Goal: Information Seeking & Learning: Learn about a topic

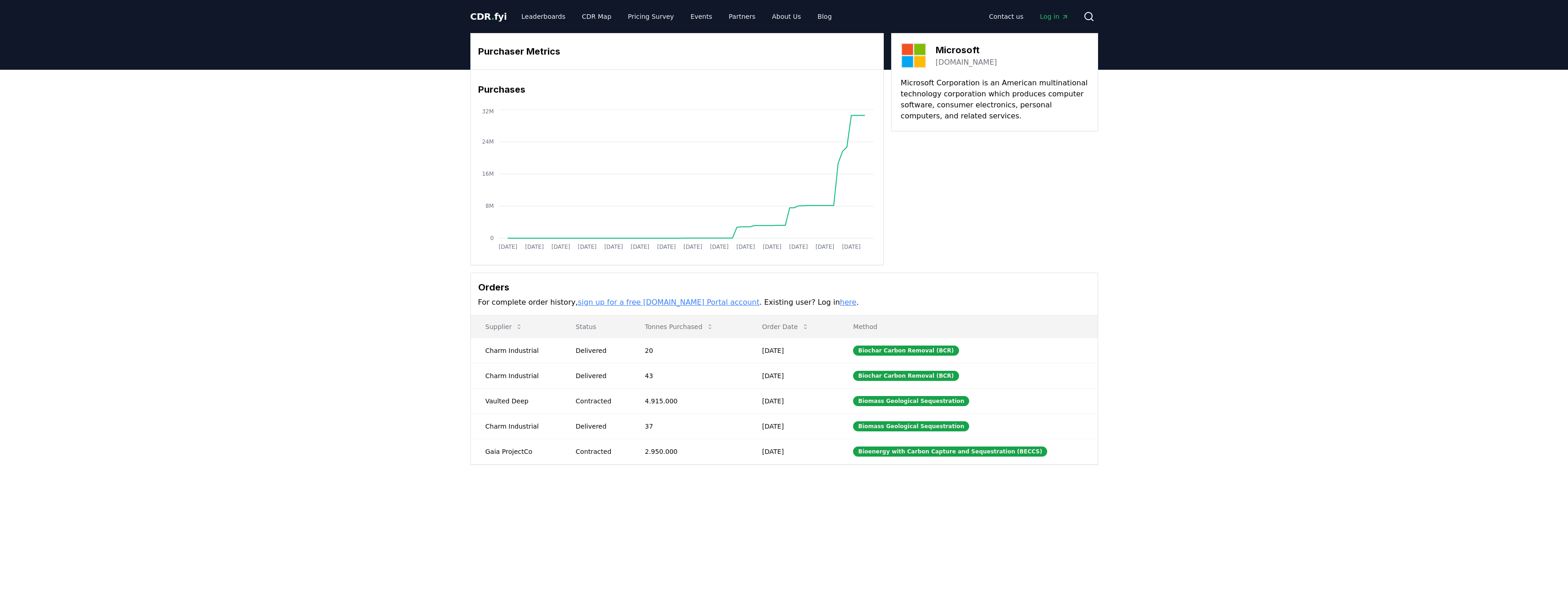
click at [479, 16] on span "CDR . fyi" at bounding box center [489, 16] width 37 height 11
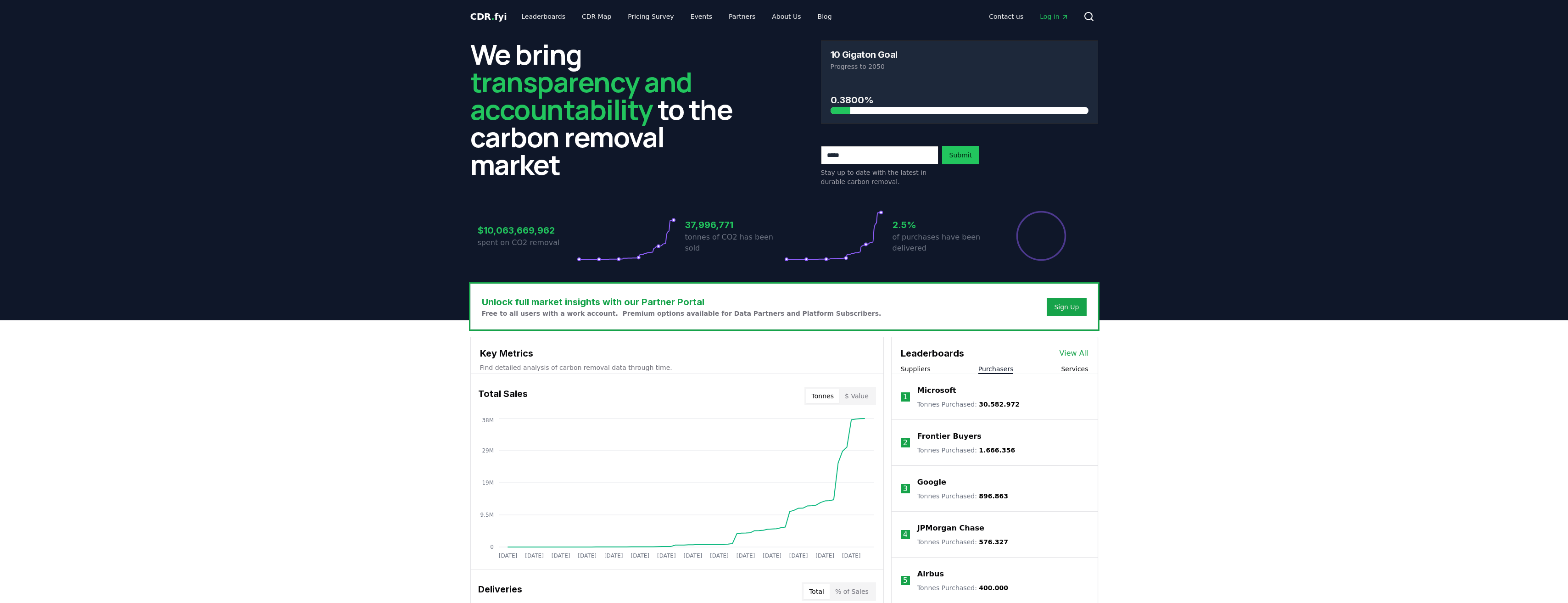
click at [993, 369] on button "Purchasers" at bounding box center [996, 369] width 36 height 9
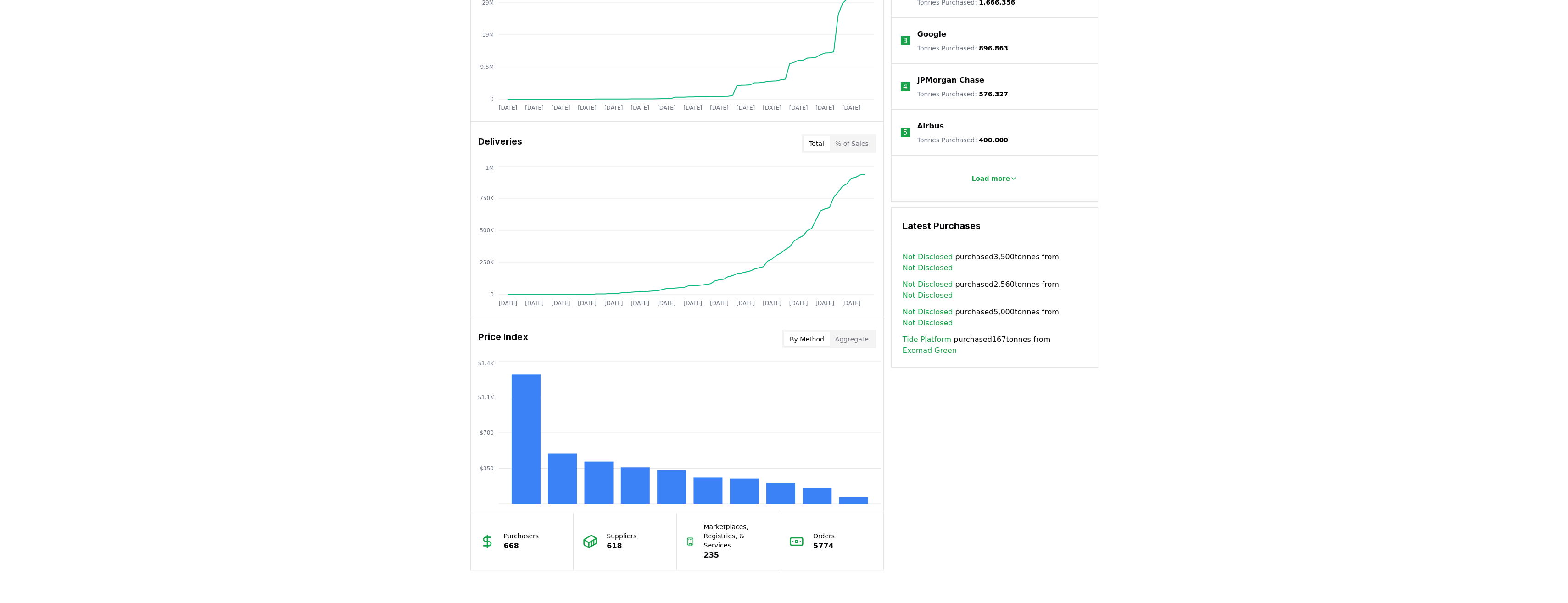
scroll to position [489, 0]
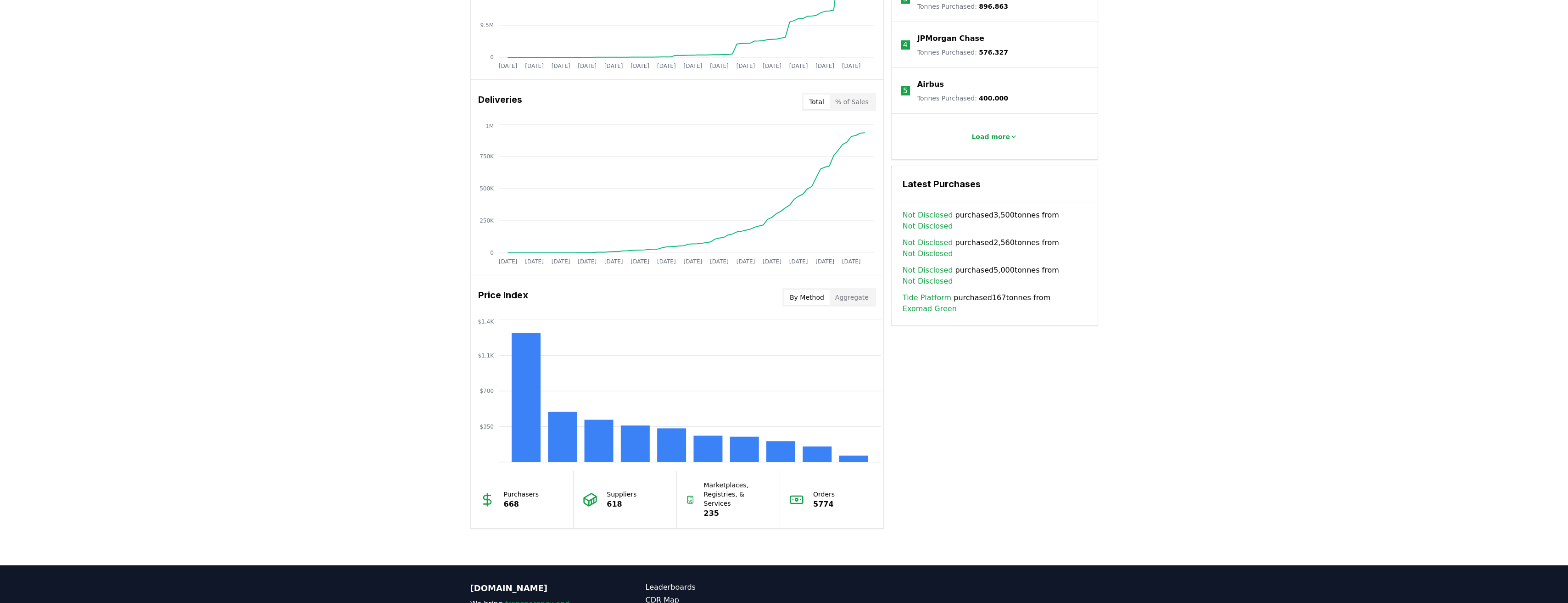
click at [846, 299] on button "Aggregate" at bounding box center [852, 297] width 44 height 15
click at [826, 293] on button "By Method" at bounding box center [807, 297] width 46 height 15
click at [509, 293] on h3 "Price Index" at bounding box center [503, 297] width 50 height 18
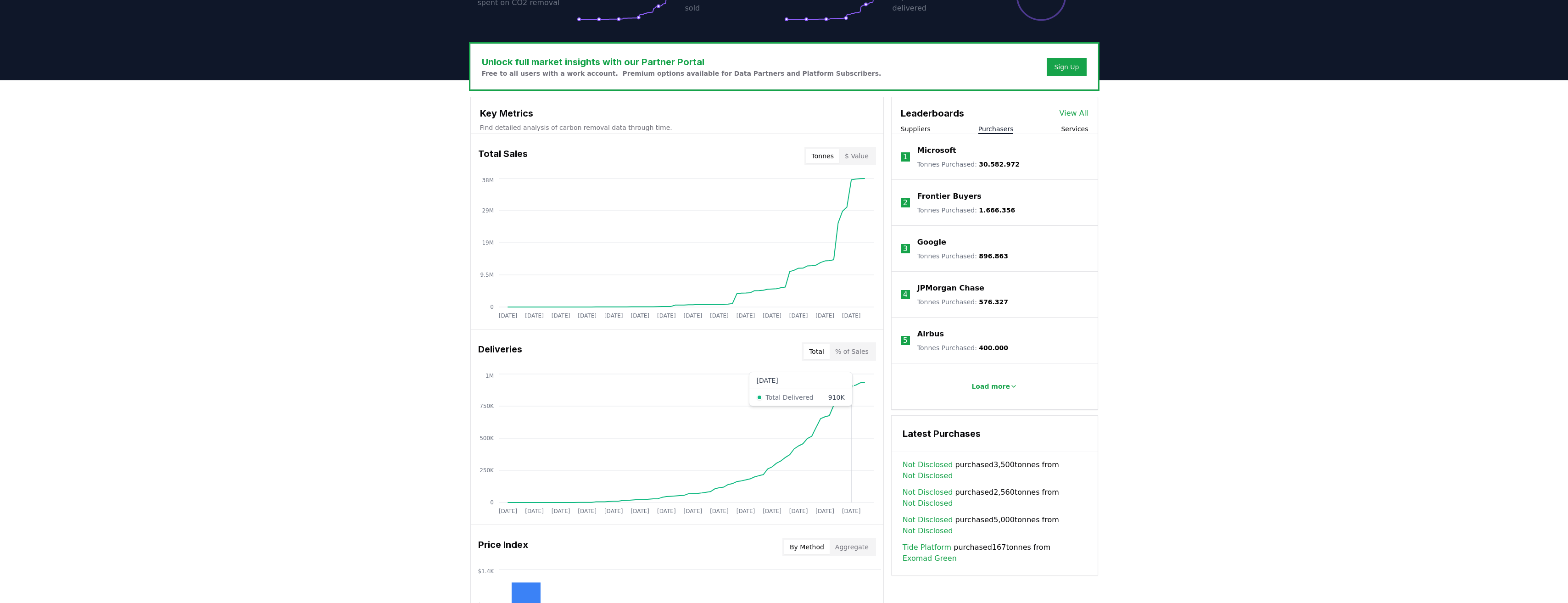
scroll to position [222, 0]
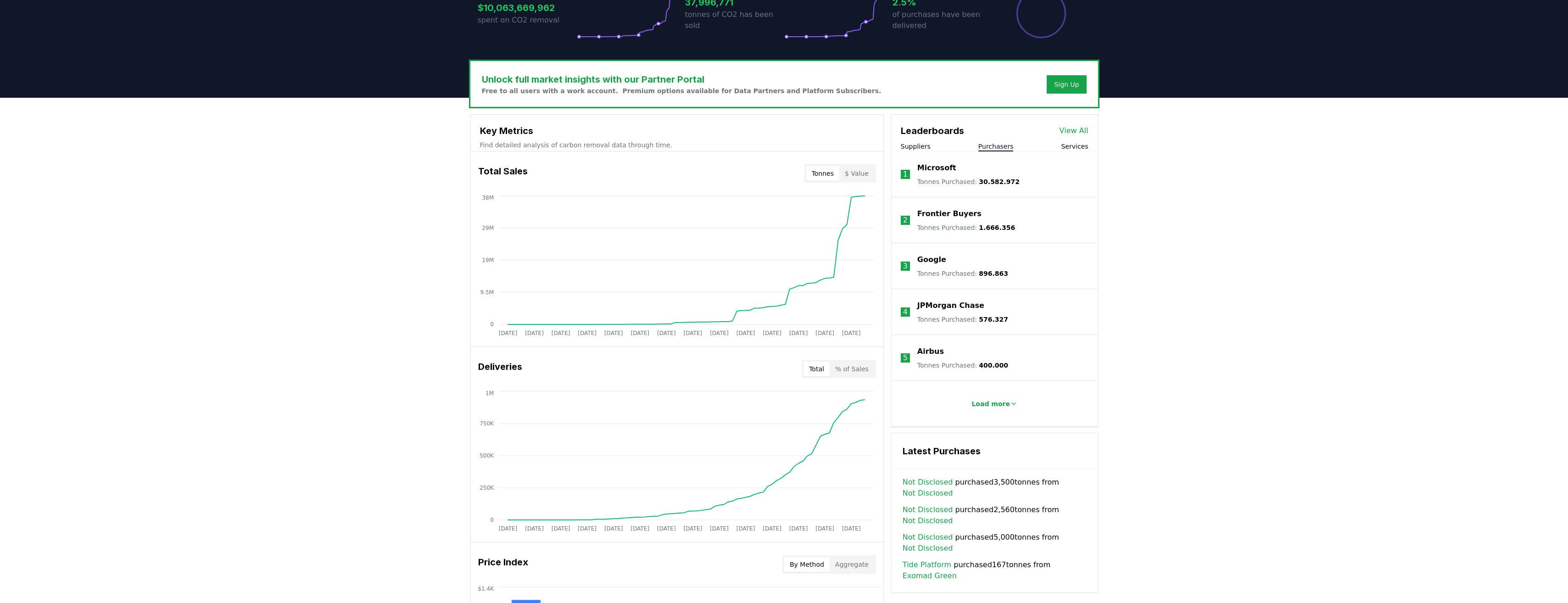
click at [932, 171] on p "Microsoft" at bounding box center [937, 168] width 39 height 11
